Goal: Information Seeking & Learning: Learn about a topic

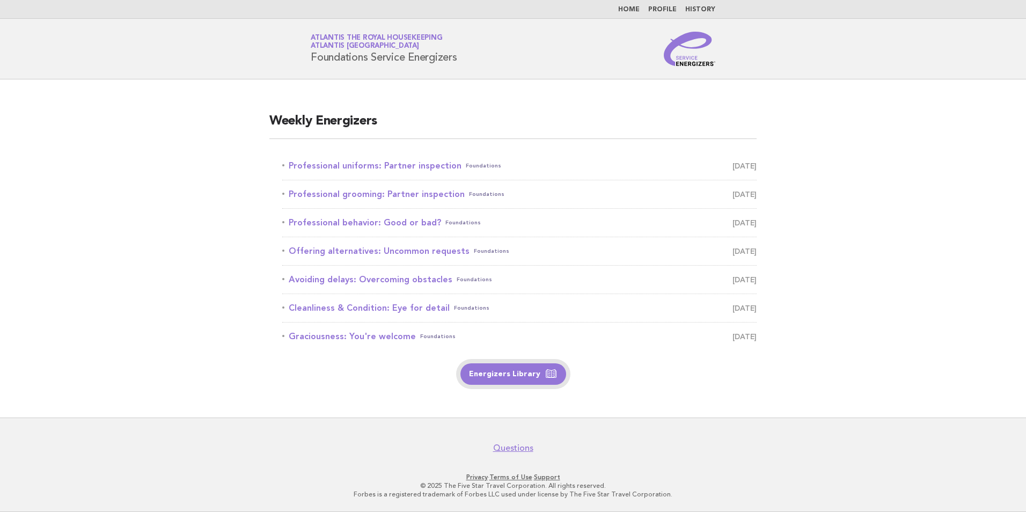
click at [519, 377] on link "Energizers Library" at bounding box center [513, 373] width 106 height 21
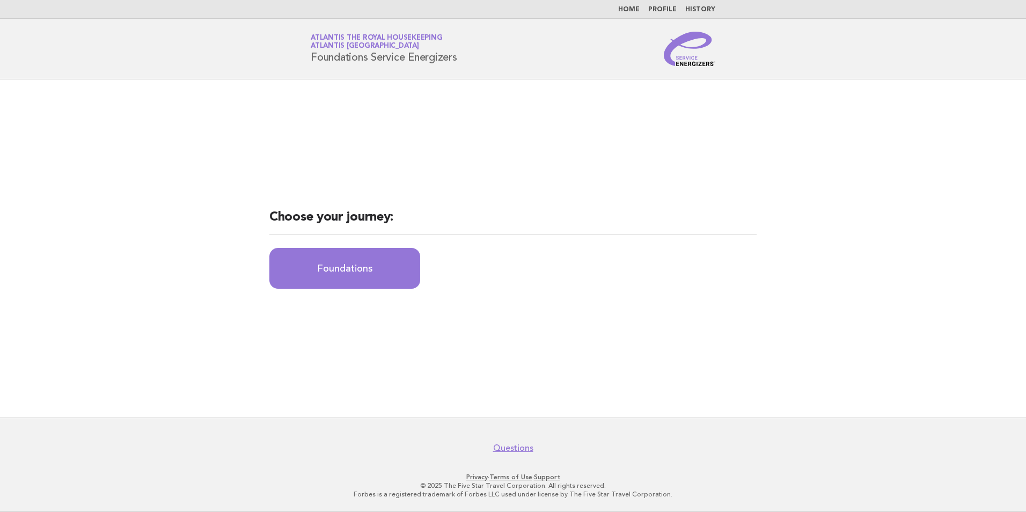
click at [513, 222] on h2 "Choose your journey:" at bounding box center [512, 222] width 487 height 26
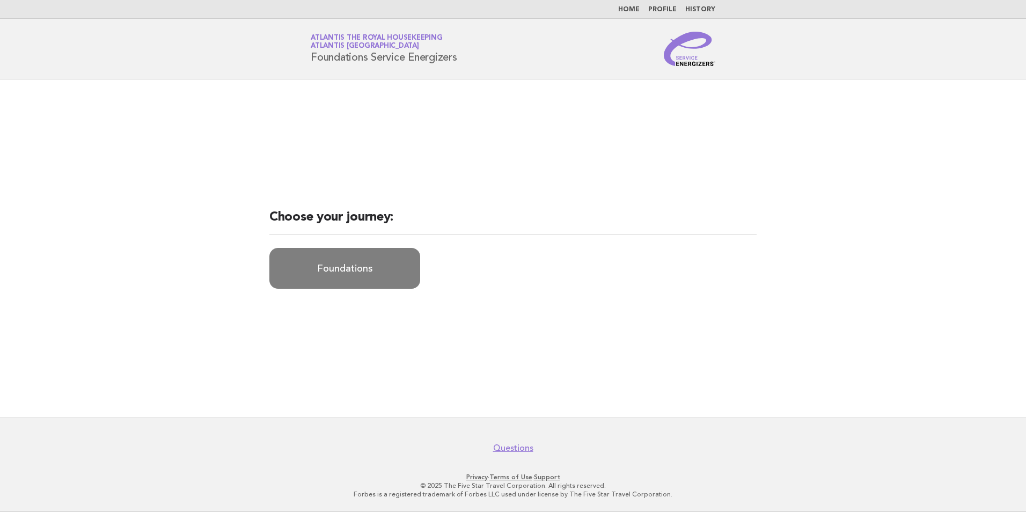
click at [341, 267] on link "Foundations" at bounding box center [344, 268] width 151 height 41
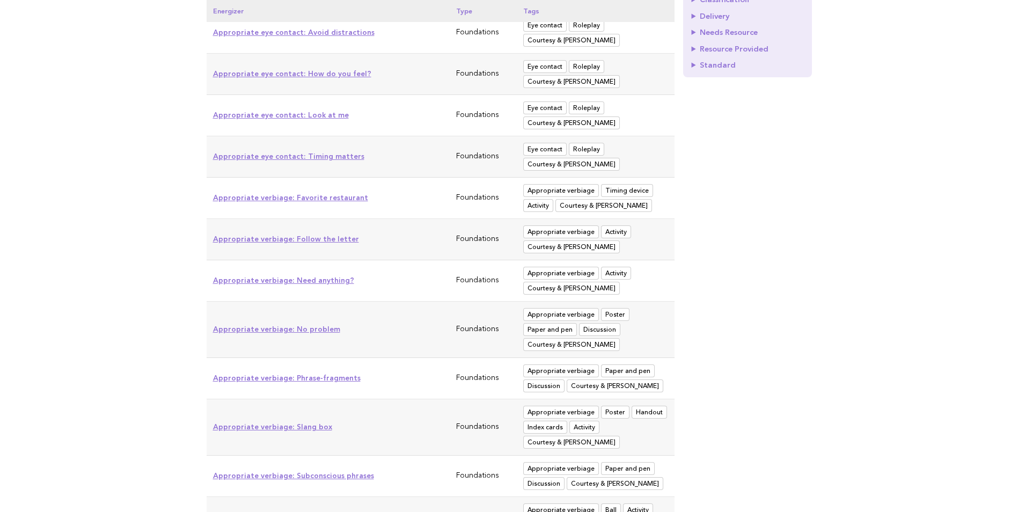
scroll to position [215, 0]
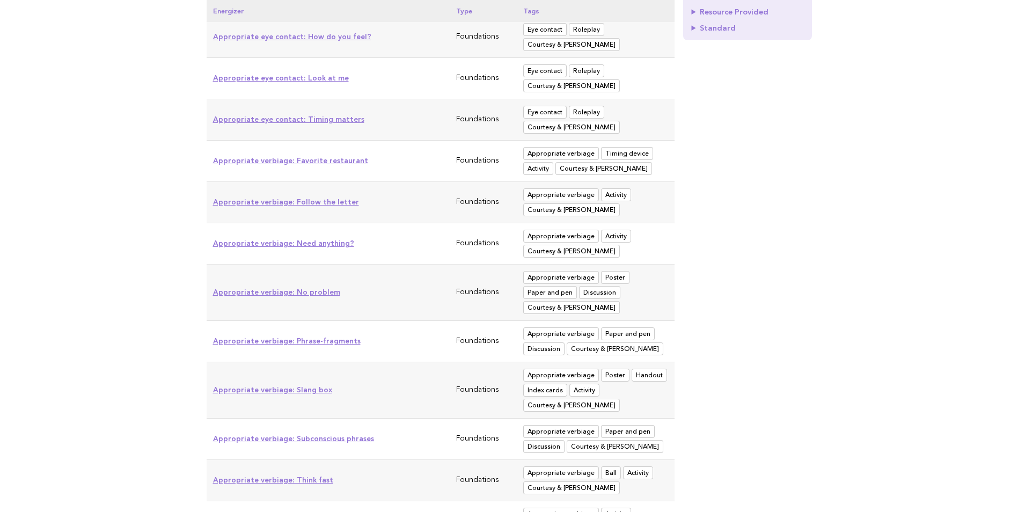
click at [543, 335] on span "Appropriate verbiage" at bounding box center [561, 333] width 76 height 13
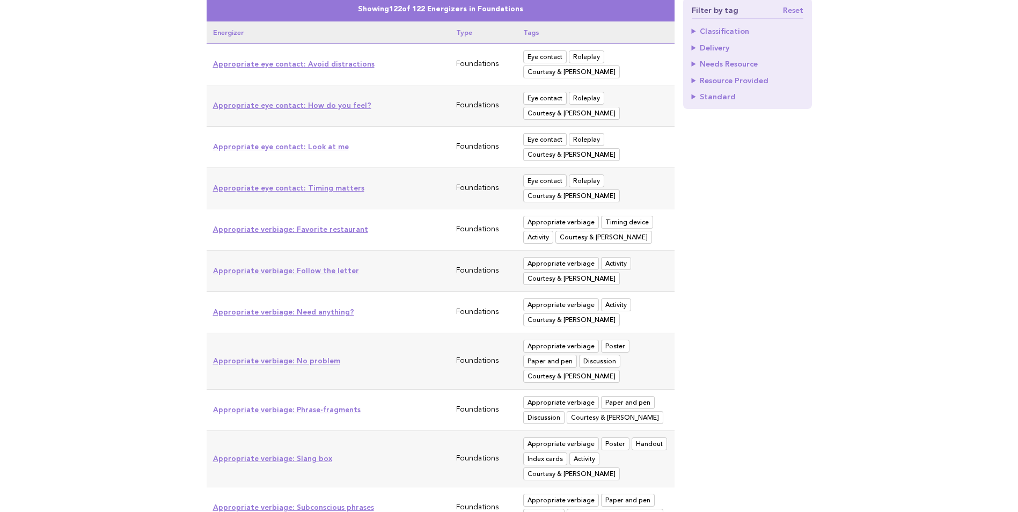
scroll to position [0, 0]
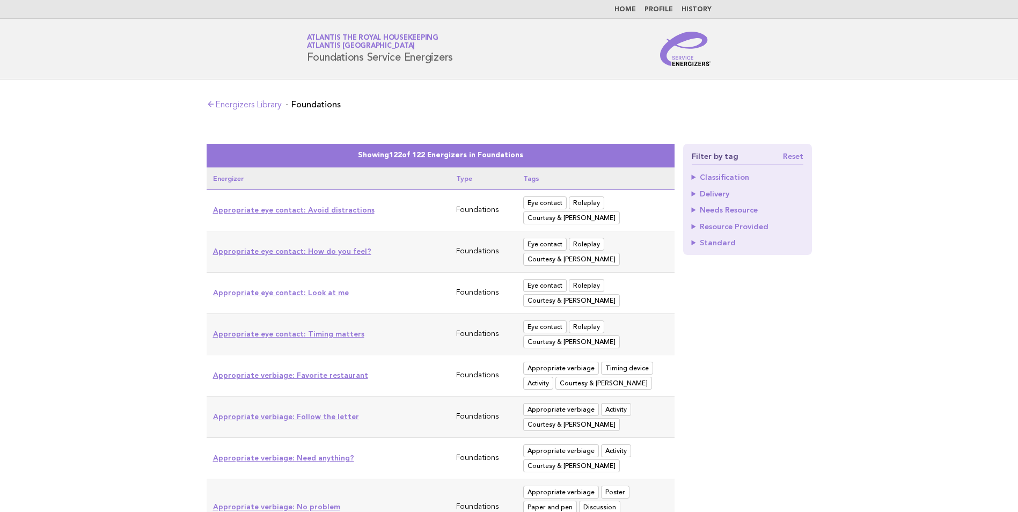
click at [623, 8] on link "Home" at bounding box center [625, 9] width 21 height 6
